Goal: Task Accomplishment & Management: Use online tool/utility

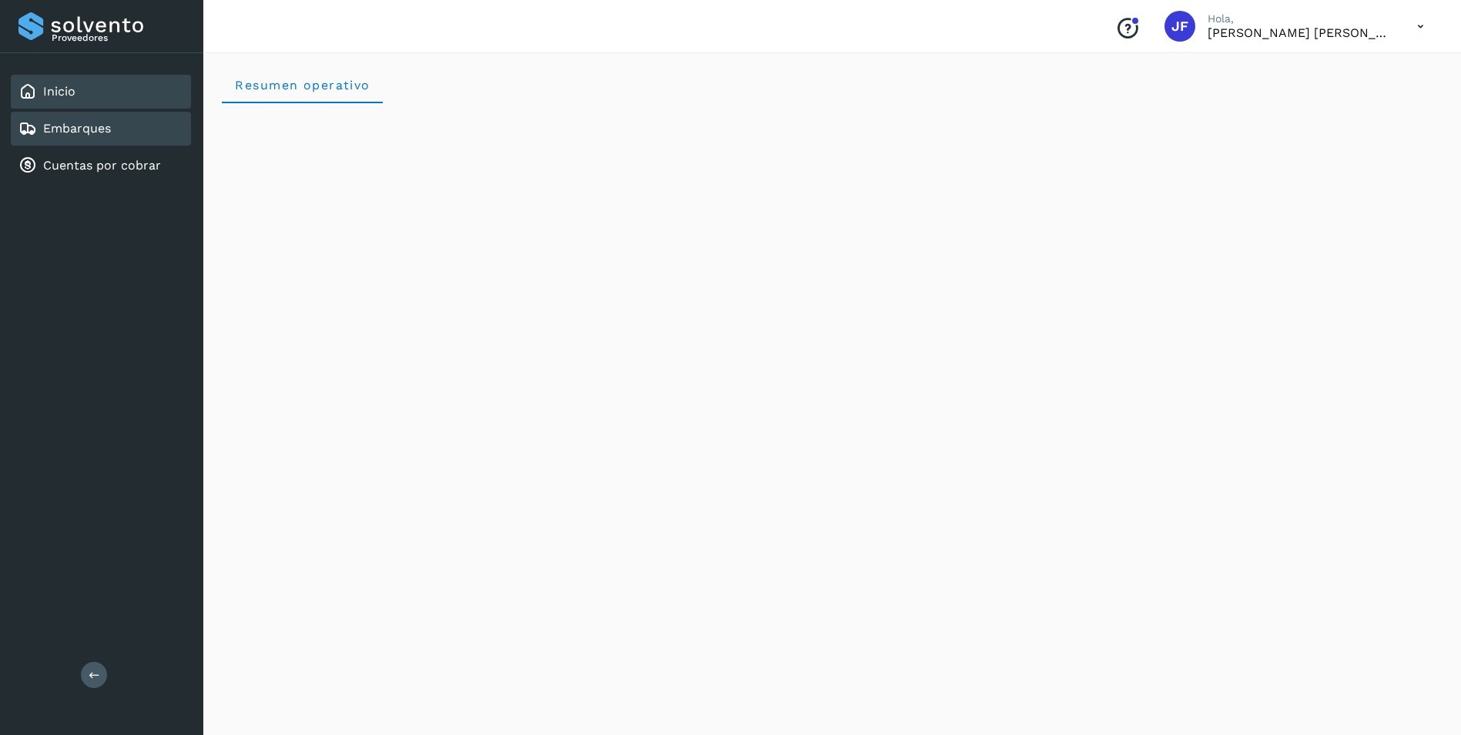
click at [38, 129] on div "Embarques" at bounding box center [64, 128] width 92 height 18
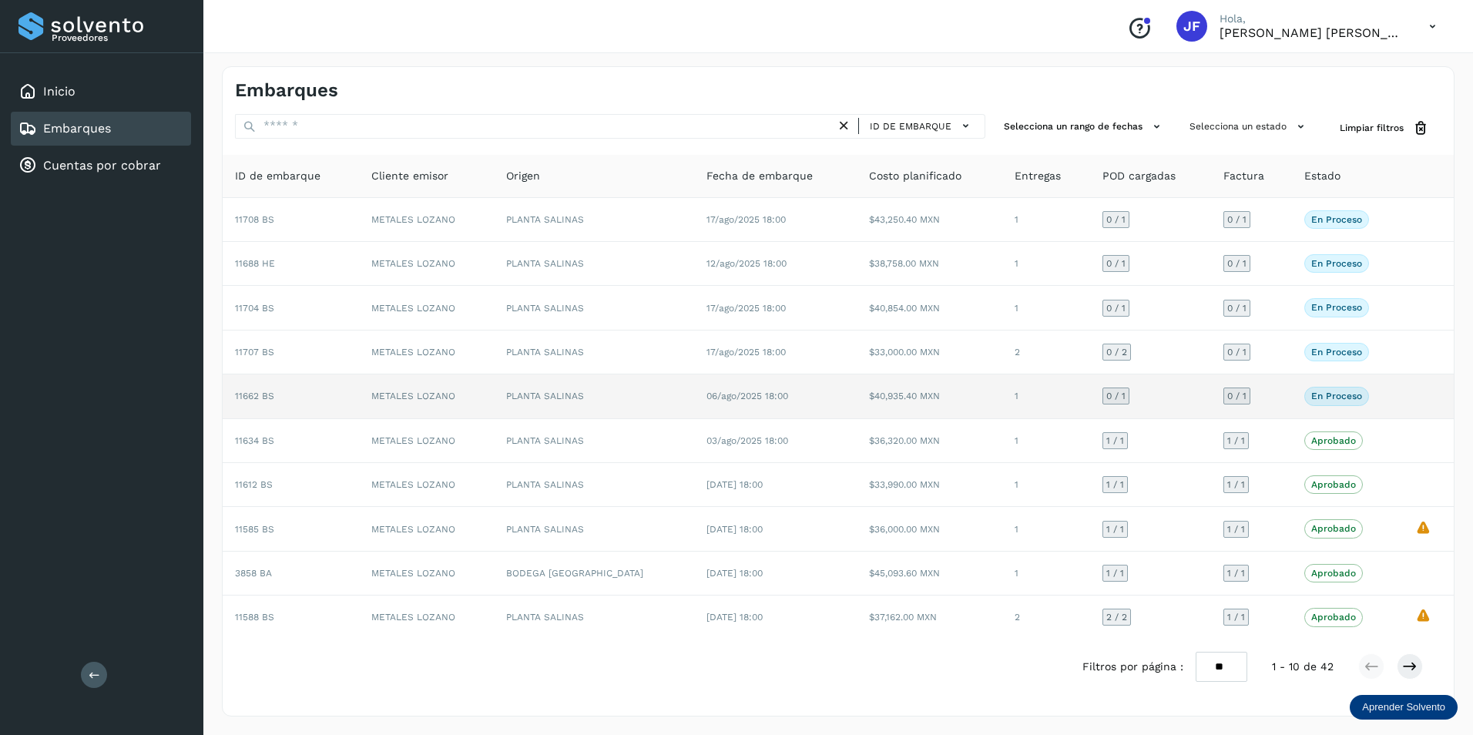
click at [1338, 396] on p "En proceso" at bounding box center [1336, 396] width 51 height 11
click at [1417, 394] on td at bounding box center [1428, 396] width 51 height 44
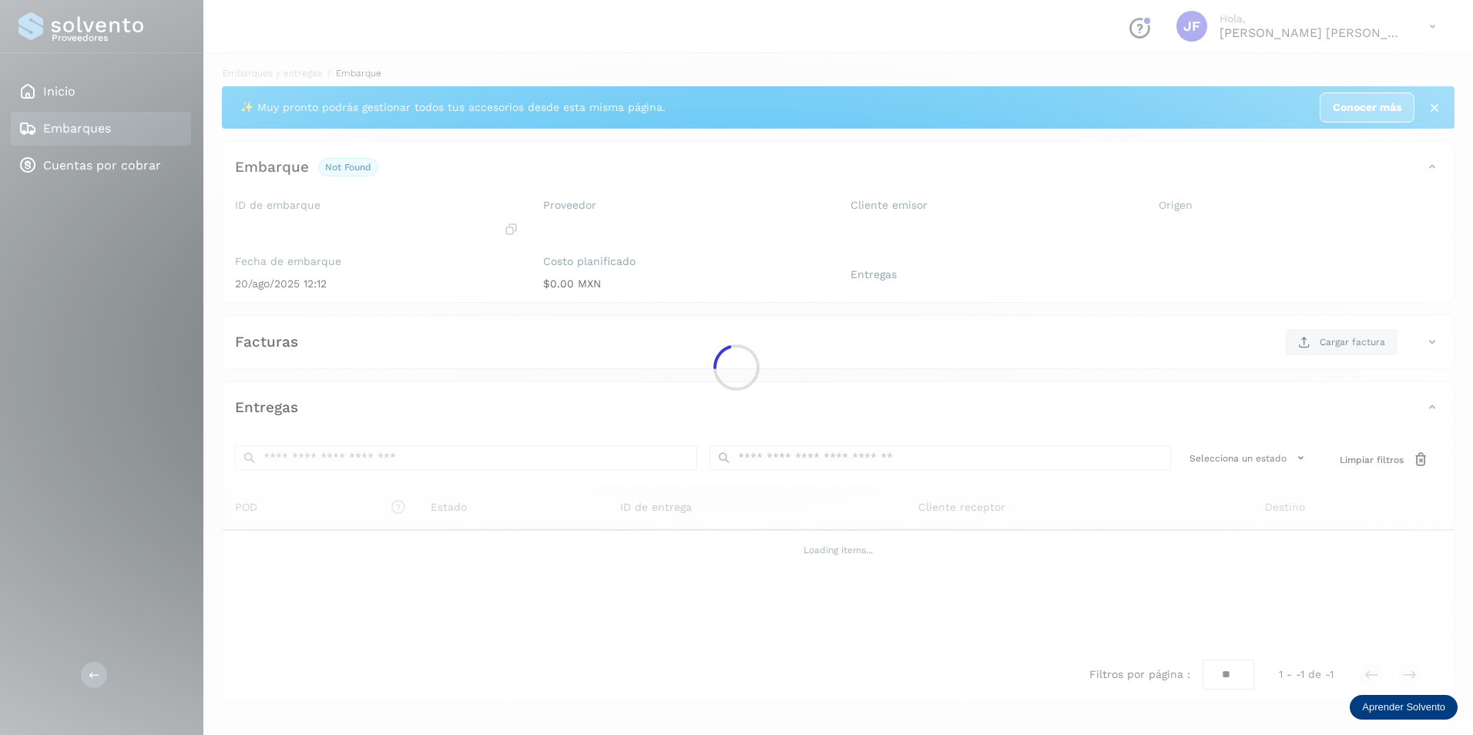
click at [1441, 388] on div at bounding box center [736, 367] width 1473 height 735
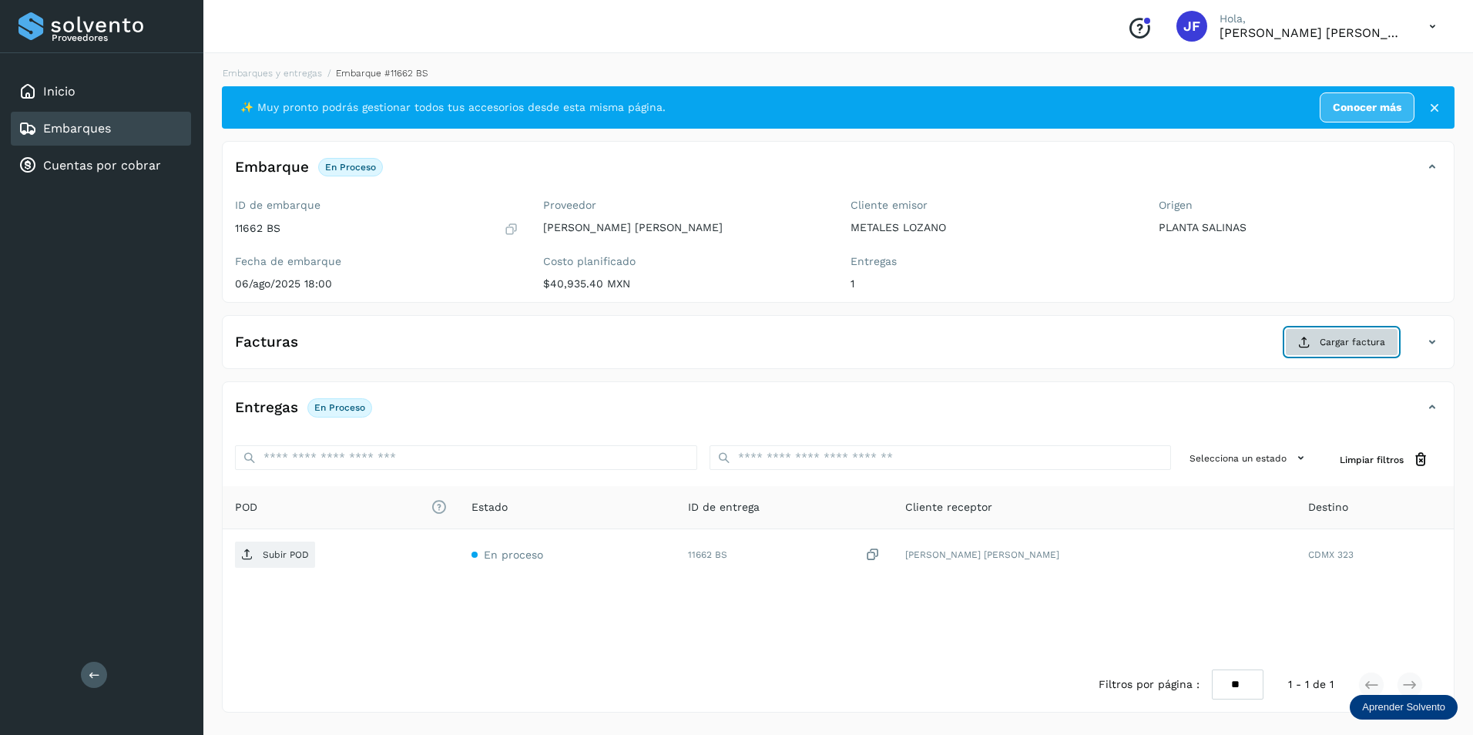
click at [1330, 338] on span "Cargar factura" at bounding box center [1351, 342] width 65 height 14
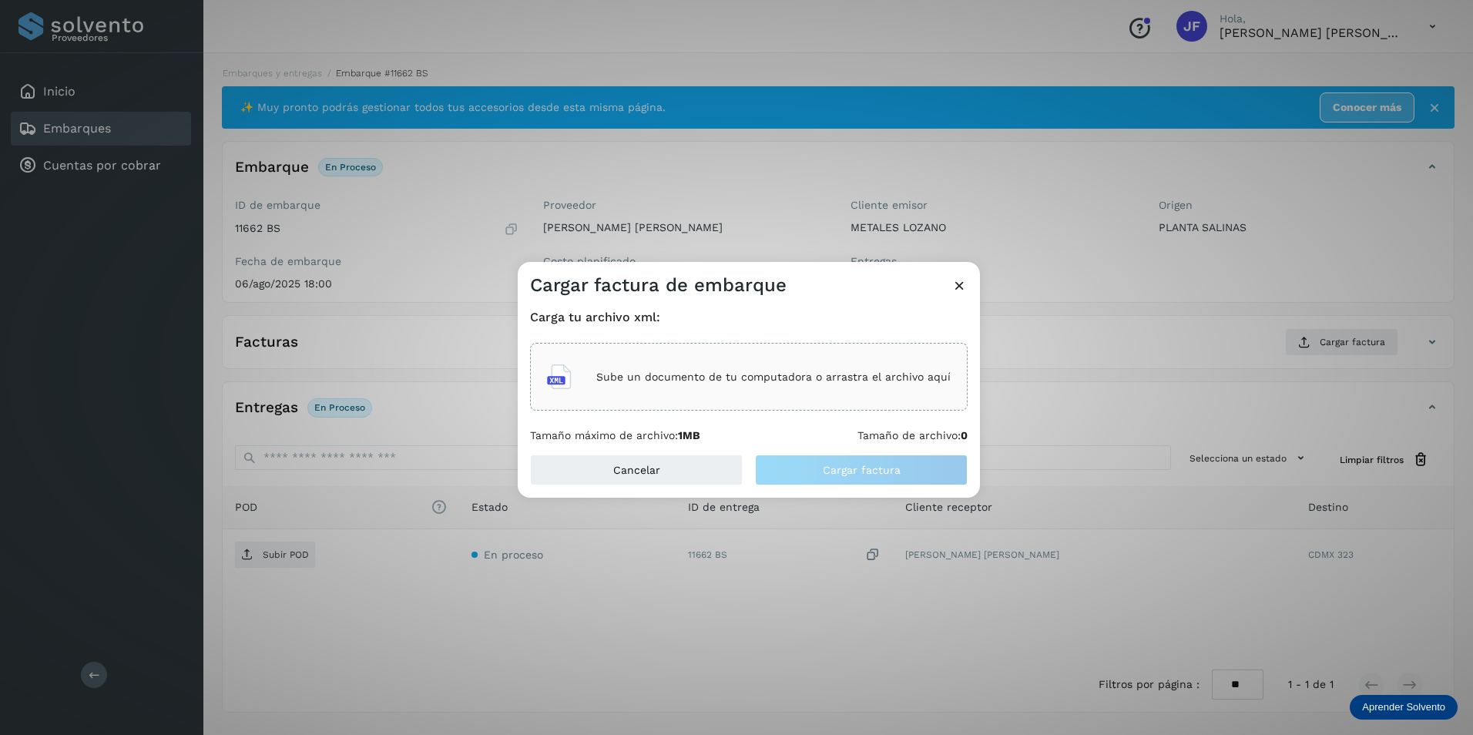
click at [671, 358] on div "Sube un documento de tu computadora o arrastra el archivo aquí" at bounding box center [749, 377] width 404 height 42
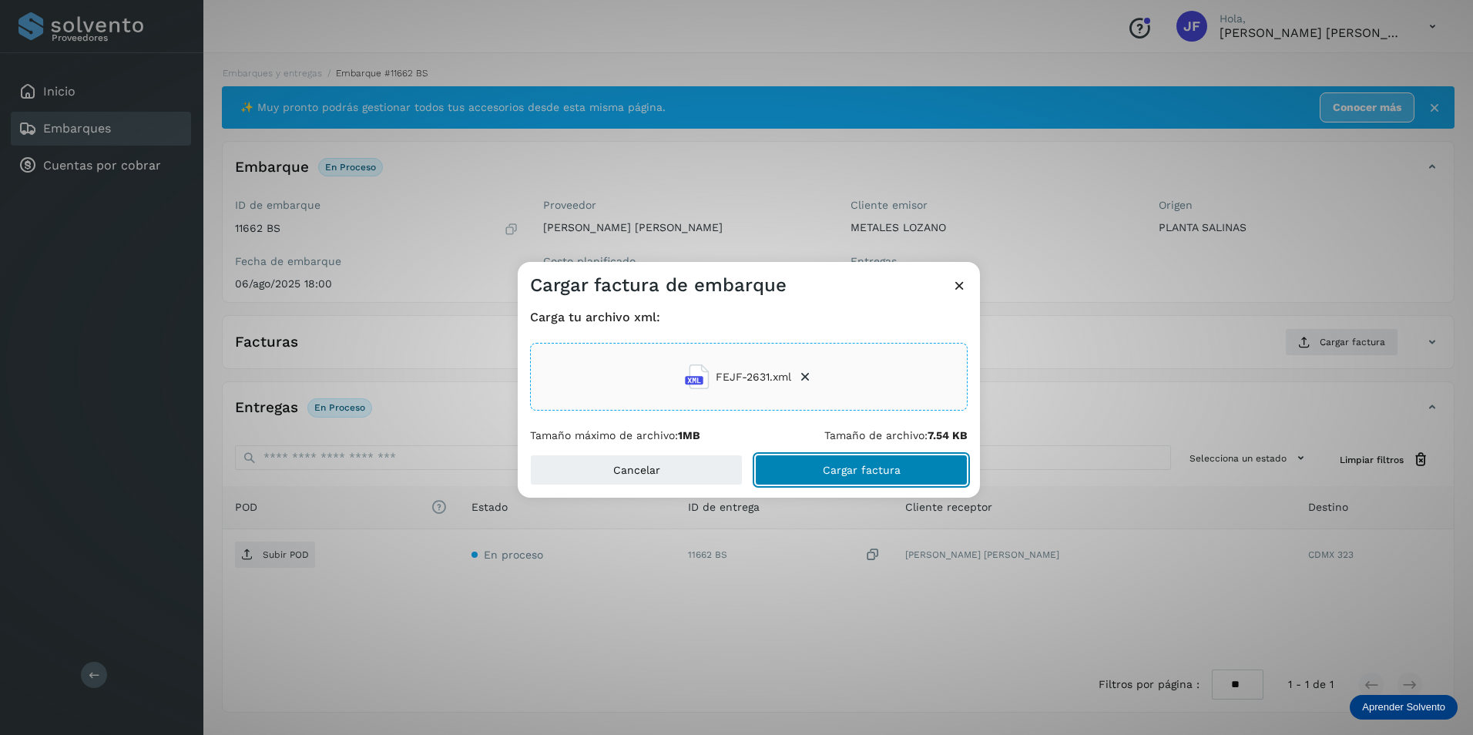
click at [829, 473] on span "Cargar factura" at bounding box center [862, 469] width 78 height 11
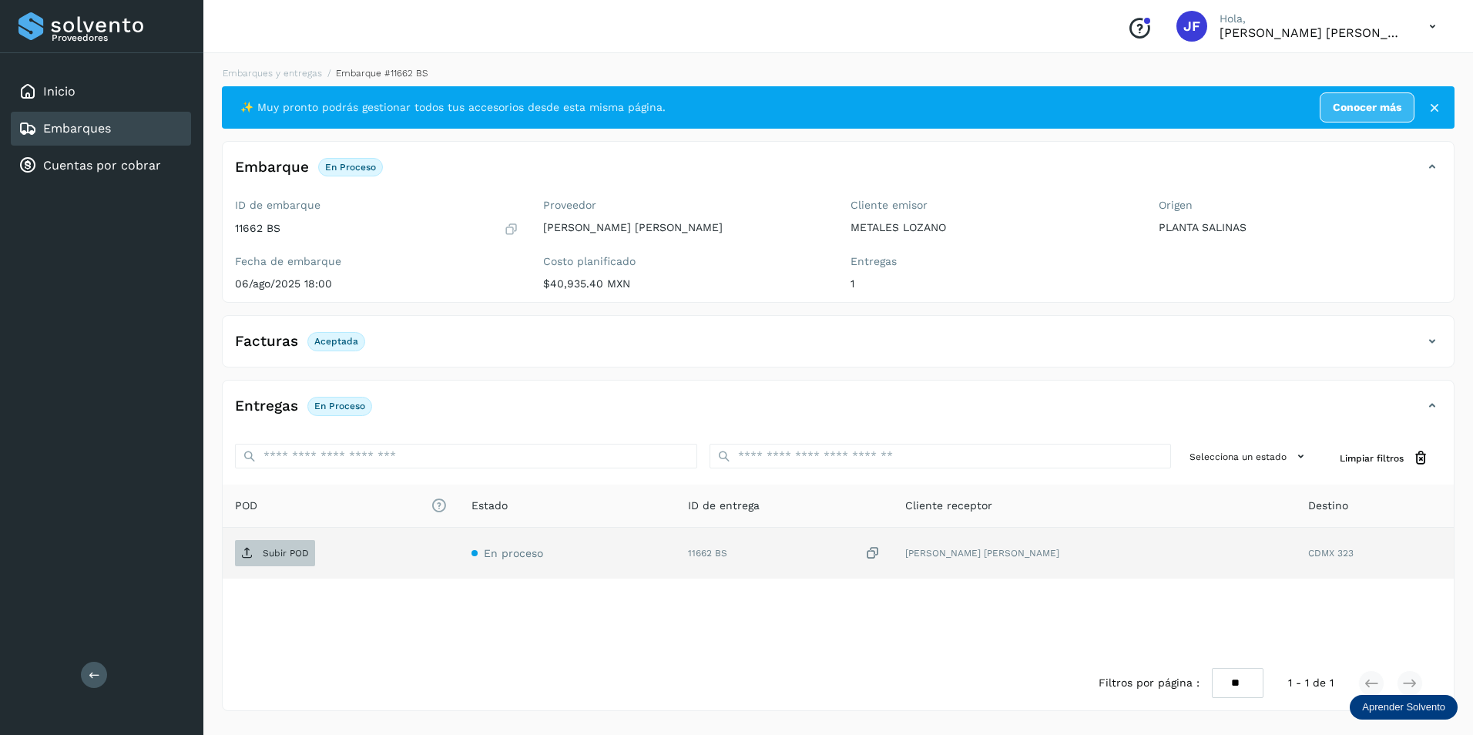
click at [270, 556] on p "Subir POD" at bounding box center [286, 553] width 46 height 11
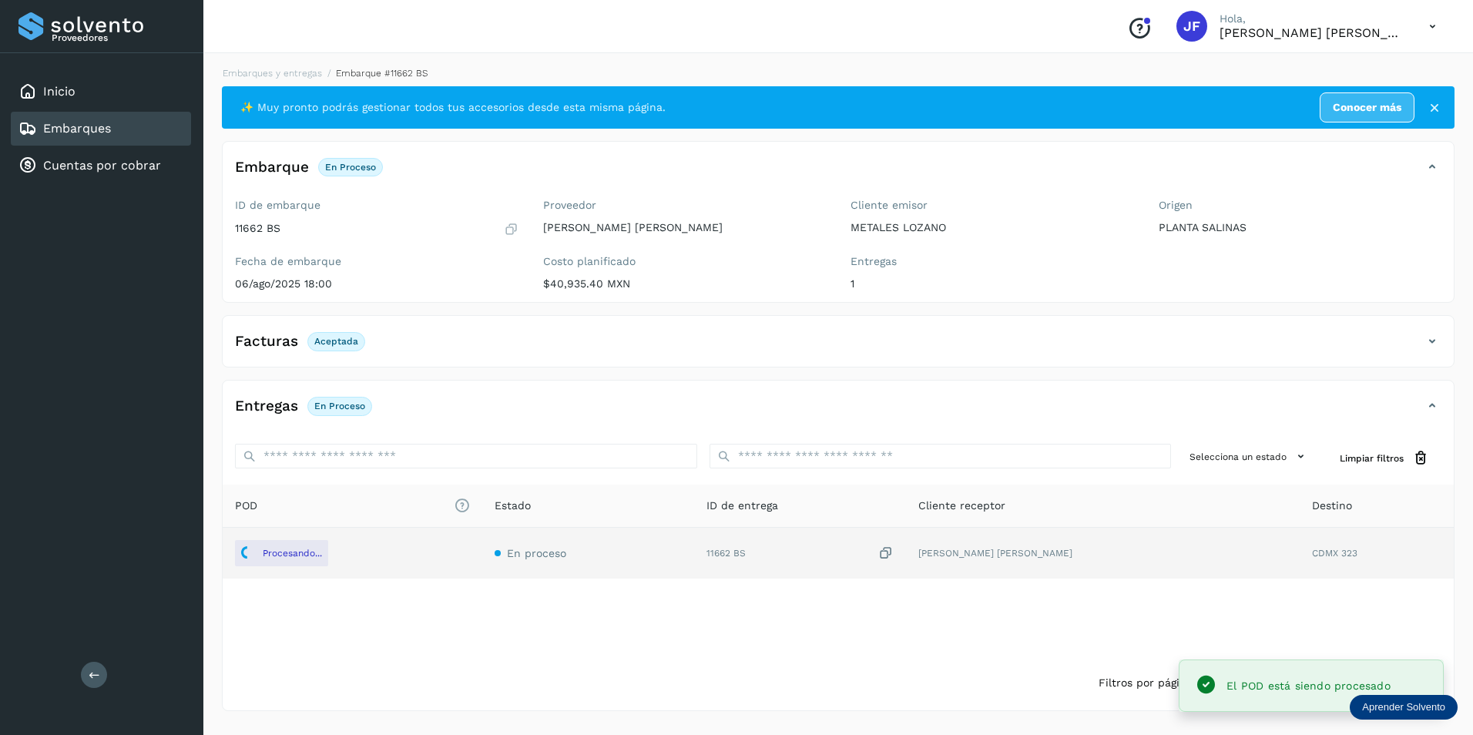
click at [1002, 659] on div "Filtros por página : ** ** ** 1 - 1 de 1" at bounding box center [838, 683] width 1231 height 55
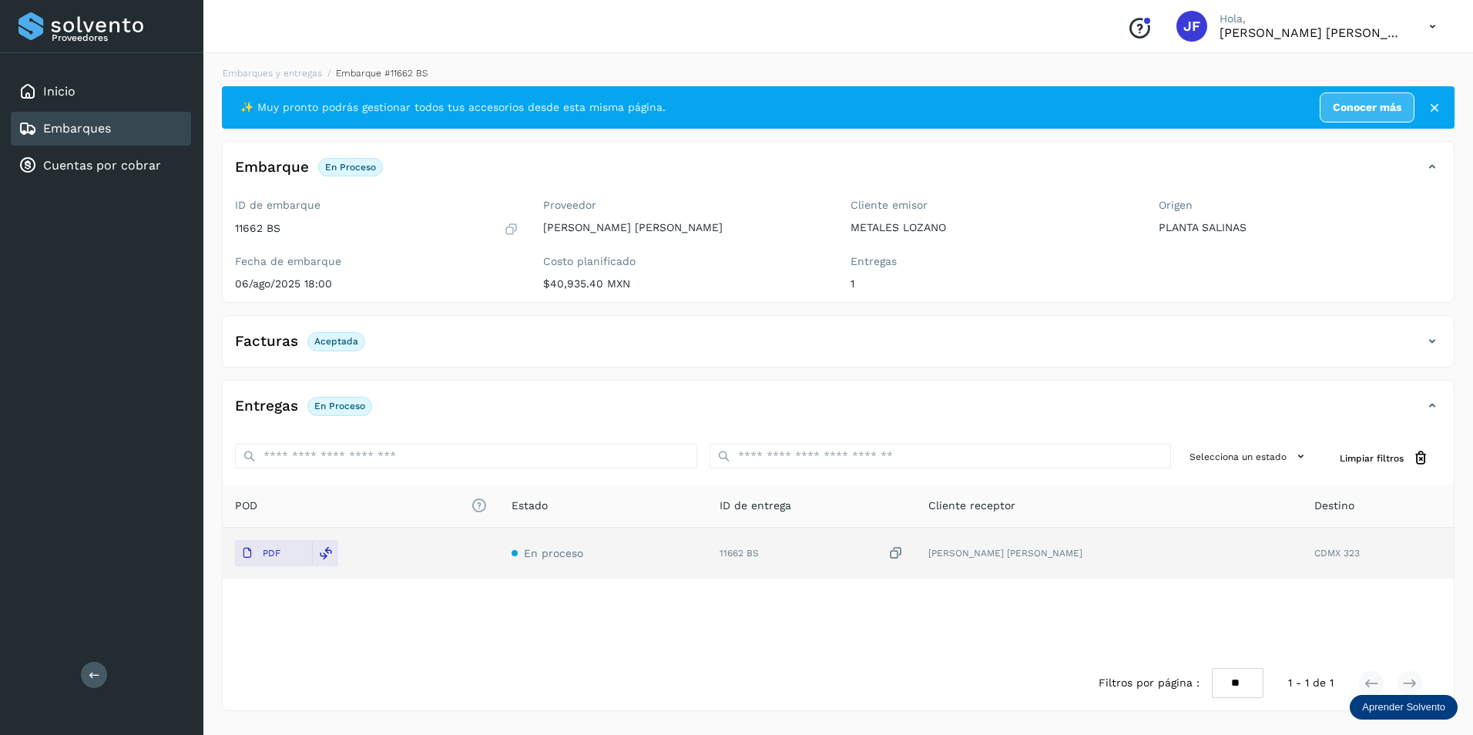
click at [76, 132] on link "Embarques" at bounding box center [77, 128] width 68 height 15
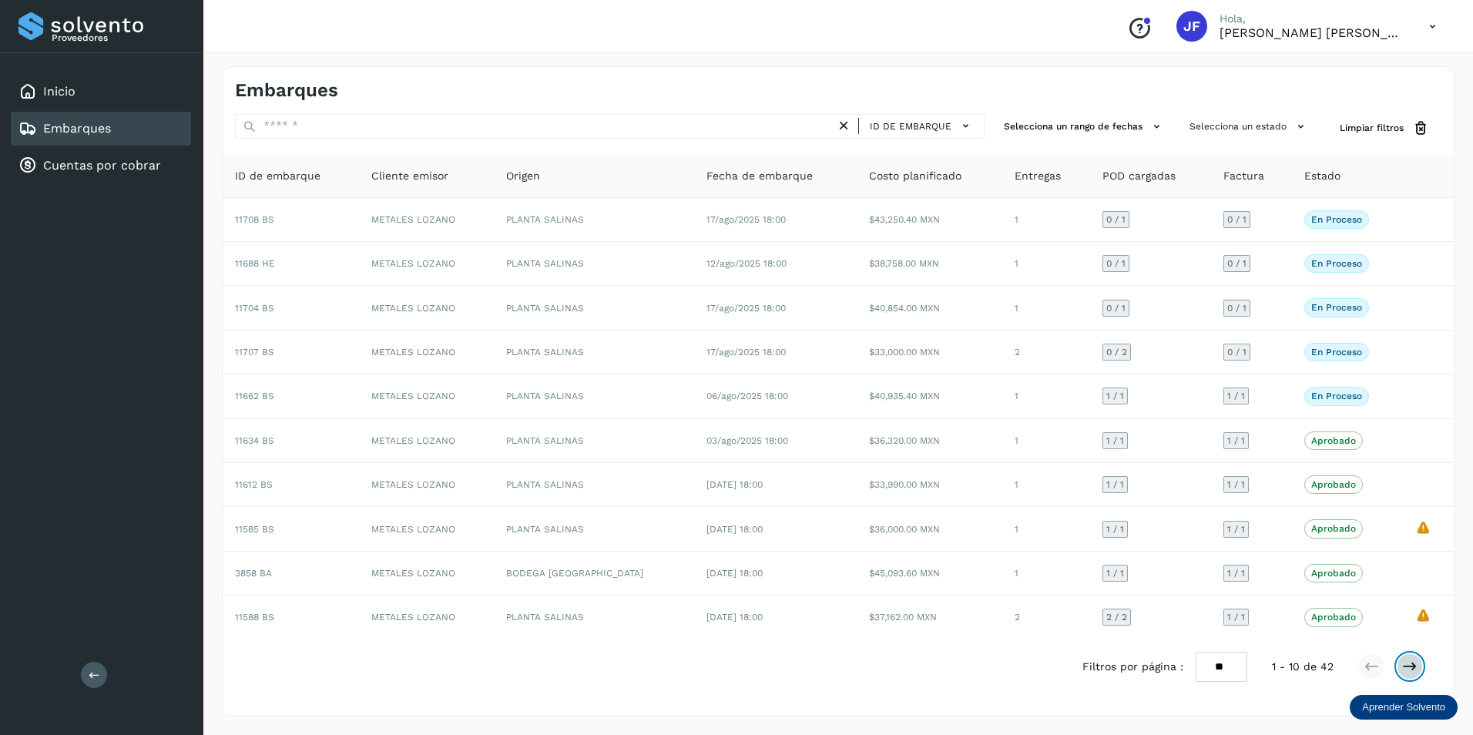
click at [1415, 676] on button at bounding box center [1410, 666] width 26 height 26
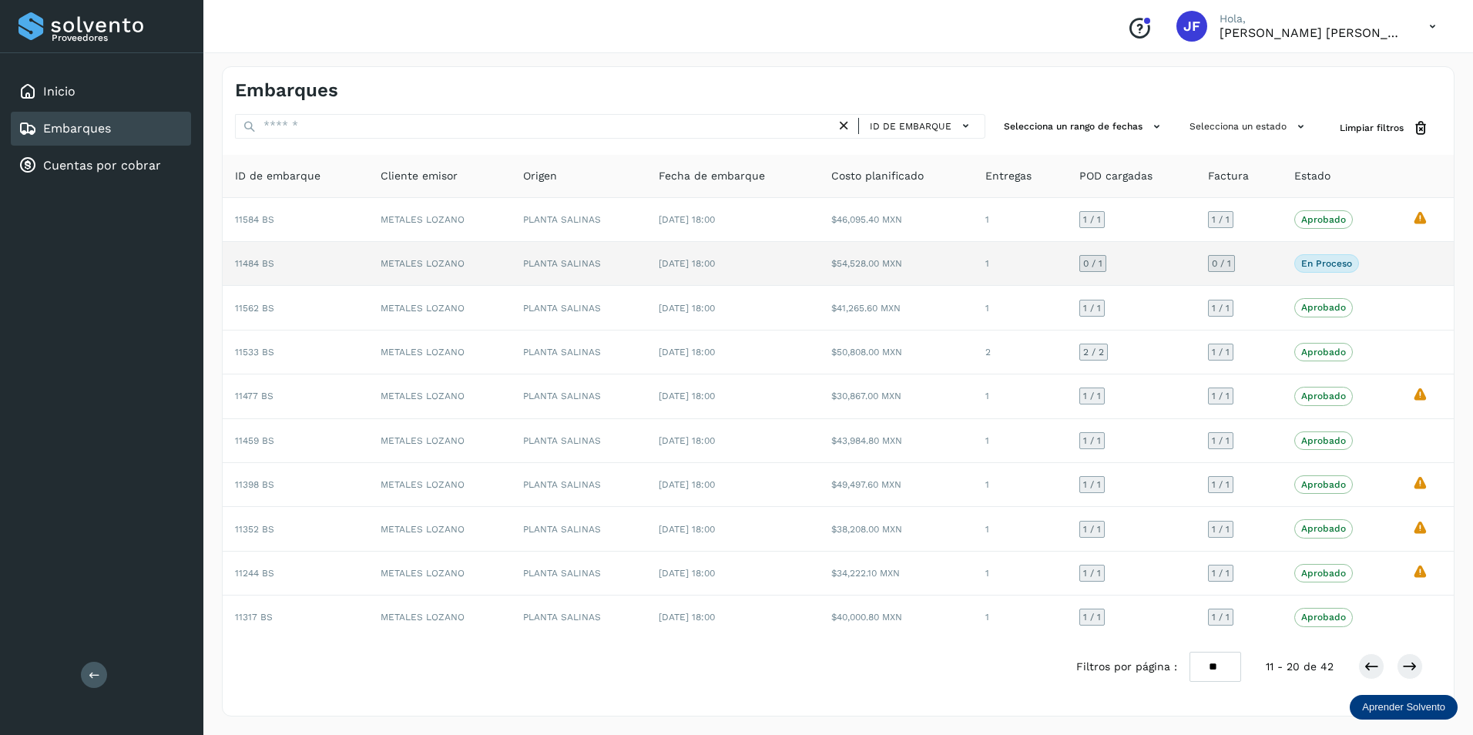
click at [1330, 266] on p "En proceso" at bounding box center [1326, 263] width 51 height 11
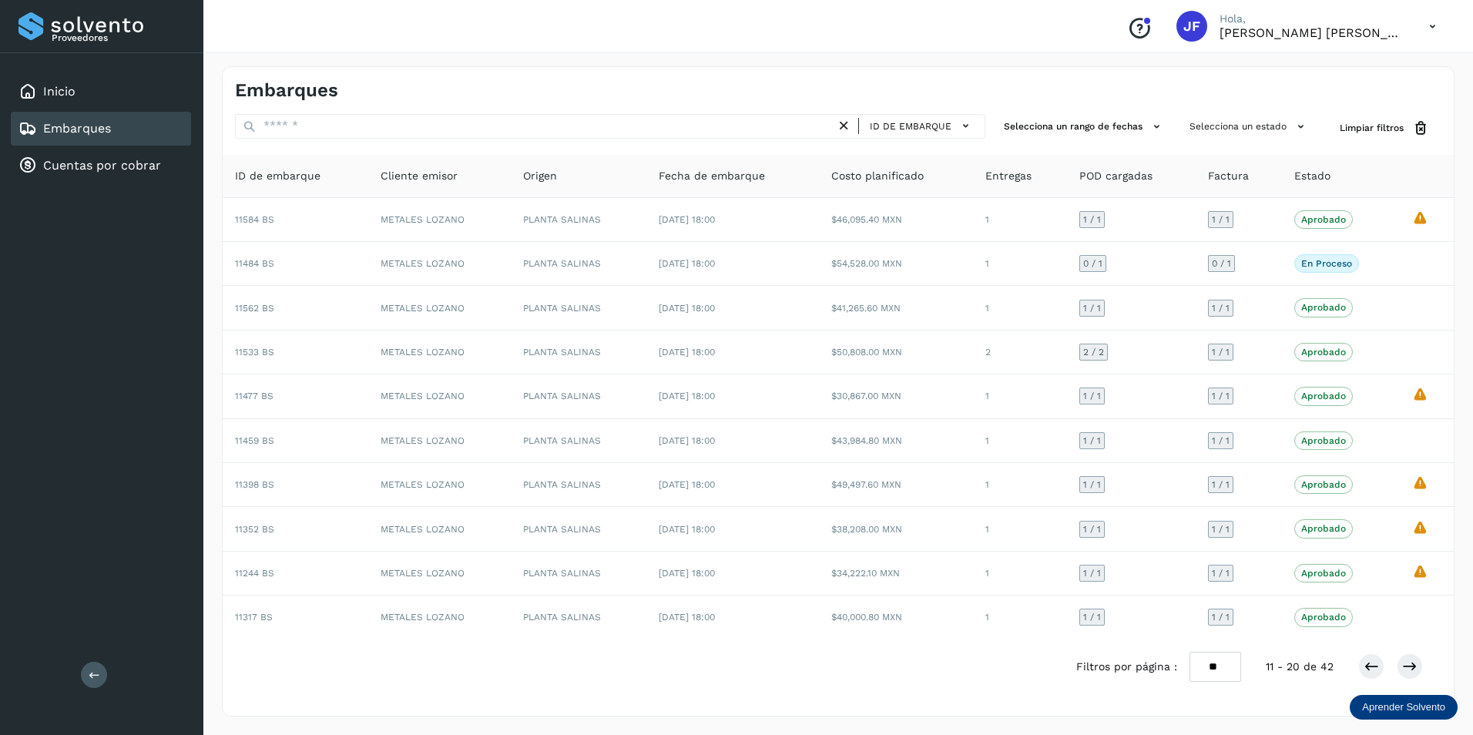
click at [359, 649] on div "Filtros por página : ** ** ** 11 - 20 de 42" at bounding box center [838, 666] width 1231 height 55
click at [1371, 666] on icon at bounding box center [1370, 666] width 15 height 15
